Goal: Information Seeking & Learning: Understand process/instructions

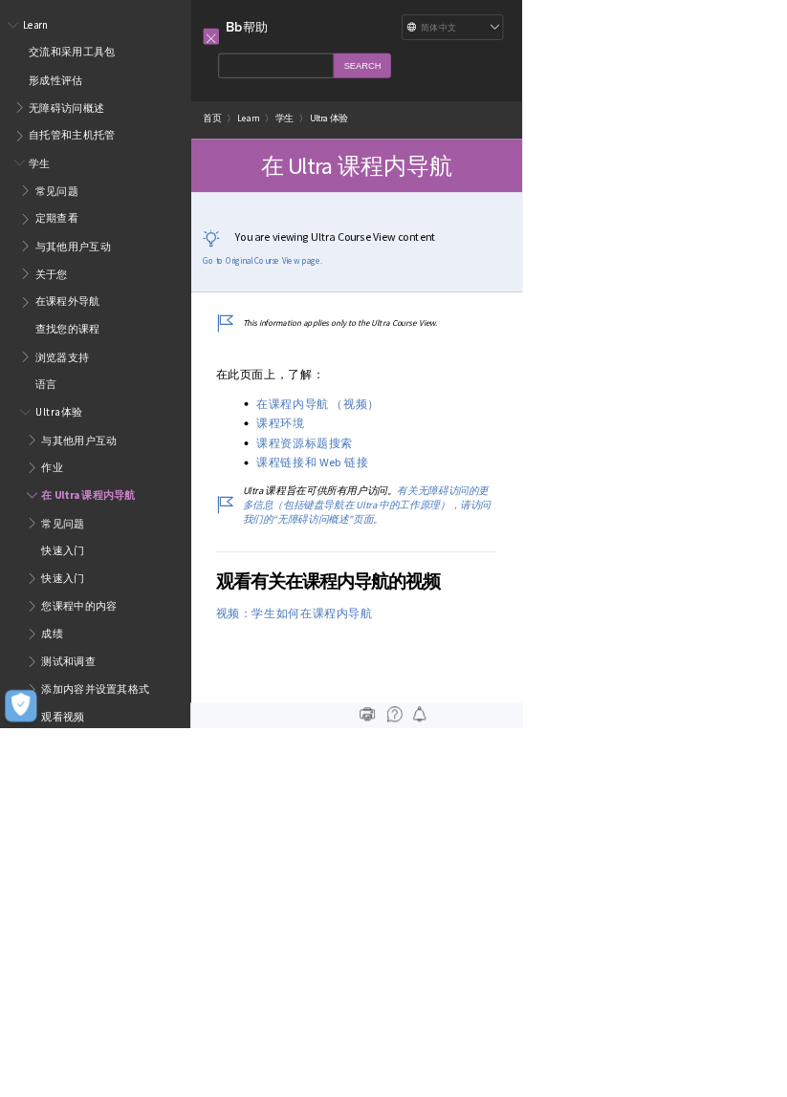
click at [708, 49] on select "English عربية Català Cymraeg Deutsch Español Suomi Français עברית Italiano 日本語 …" at bounding box center [682, 42] width 153 height 38
click at [786, 256] on html "跳转到主要内容 Blackboard 帮助 Bb 帮助 English عربية Català Cymraeg Deutsch Español Suomi …" at bounding box center [393, 548] width 787 height 1097
click at [322, 55] on link at bounding box center [318, 55] width 24 height 24
